Goal: Obtain resource: Download file/media

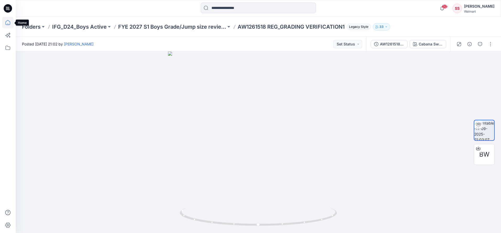
click at [7, 22] on icon at bounding box center [8, 23] width 12 height 12
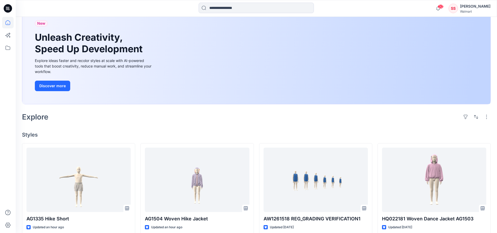
scroll to position [70, 0]
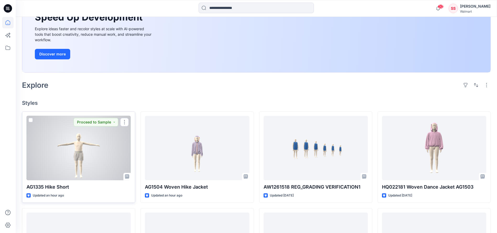
click at [93, 152] on div at bounding box center [78, 148] width 104 height 64
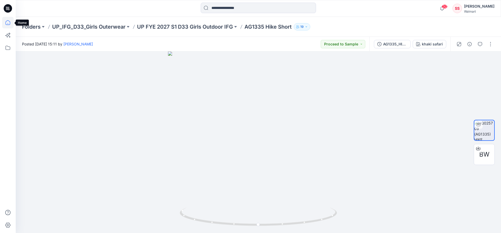
click at [6, 23] on icon at bounding box center [8, 23] width 12 height 12
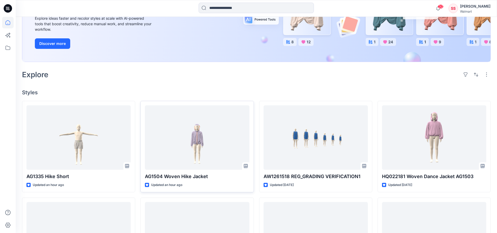
scroll to position [89, 0]
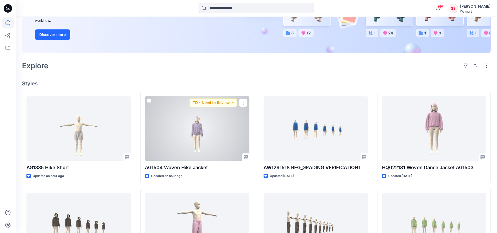
click at [194, 129] on div at bounding box center [197, 128] width 104 height 64
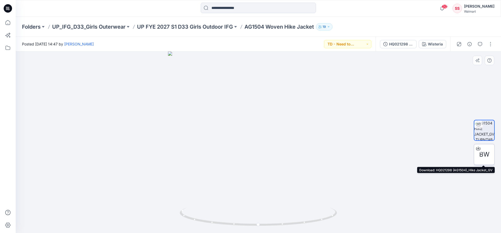
click at [478, 147] on icon at bounding box center [478, 147] width 2 height 3
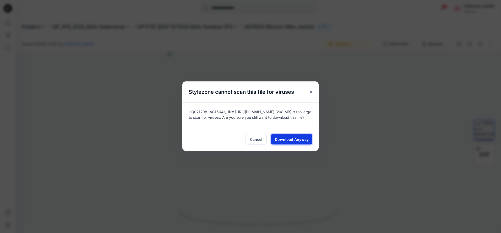
click at [290, 139] on span "Download Anyway" at bounding box center [292, 139] width 34 height 6
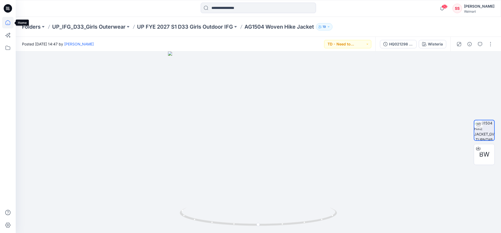
click at [9, 23] on icon at bounding box center [8, 23] width 12 height 12
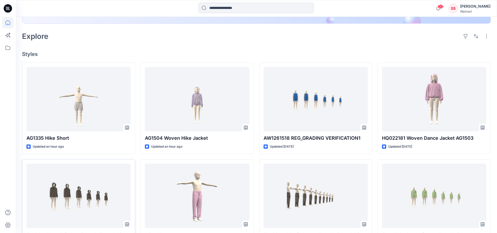
scroll to position [159, 0]
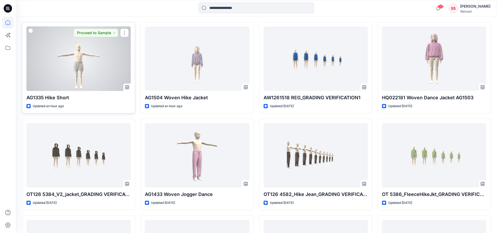
click at [83, 72] on div at bounding box center [78, 58] width 104 height 64
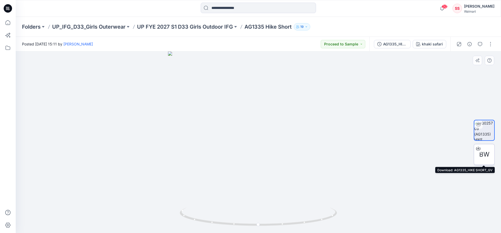
click at [479, 148] on icon at bounding box center [478, 147] width 2 height 3
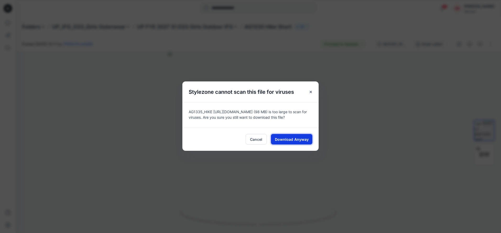
click at [280, 139] on span "Download Anyway" at bounding box center [292, 139] width 34 height 6
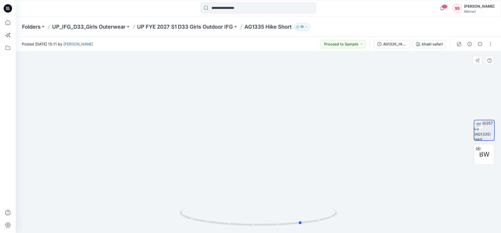
drag, startPoint x: 229, startPoint y: 226, endPoint x: 272, endPoint y: 227, distance: 43.8
click at [272, 227] on div at bounding box center [258, 219] width 157 height 26
drag, startPoint x: 260, startPoint y: 227, endPoint x: 292, endPoint y: 229, distance: 32.0
click at [292, 229] on img at bounding box center [258, 219] width 157 height 25
